Goal: Information Seeking & Learning: Learn about a topic

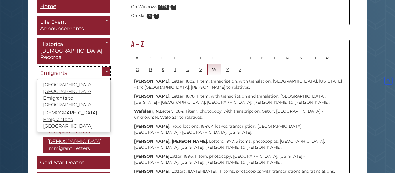
scroll to position [314, 0]
click at [63, 70] on span "Emigrants" at bounding box center [53, 73] width 27 height 6
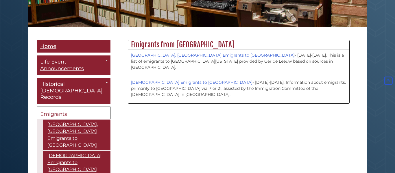
scroll to position [121, 0]
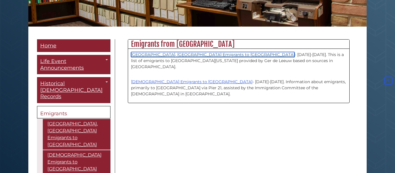
click at [205, 56] on link "[GEOGRAPHIC_DATA], [GEOGRAPHIC_DATA] Emigrants to [GEOGRAPHIC_DATA]" at bounding box center [213, 54] width 164 height 5
